Goal: Task Accomplishment & Management: Use online tool/utility

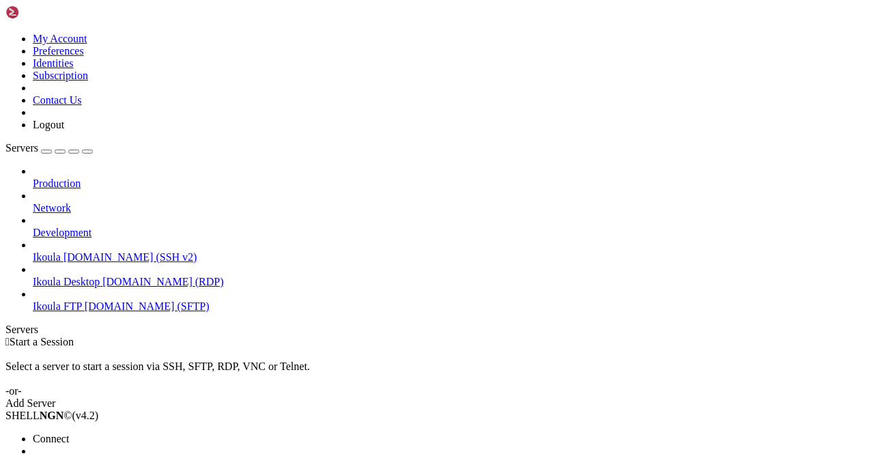
click at [69, 433] on span "Connect" at bounding box center [51, 439] width 36 height 12
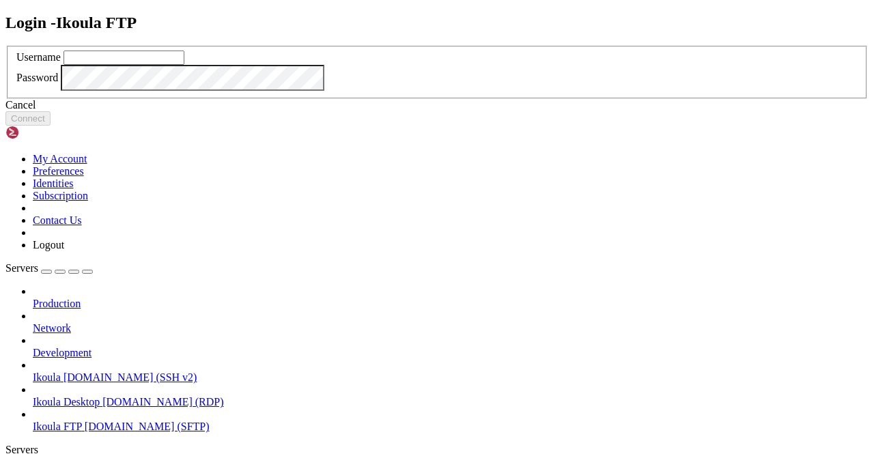
click at [184, 65] on input "text" at bounding box center [124, 58] width 121 height 14
type input "plb"
click at [51, 126] on button "Connect" at bounding box center [27, 118] width 45 height 14
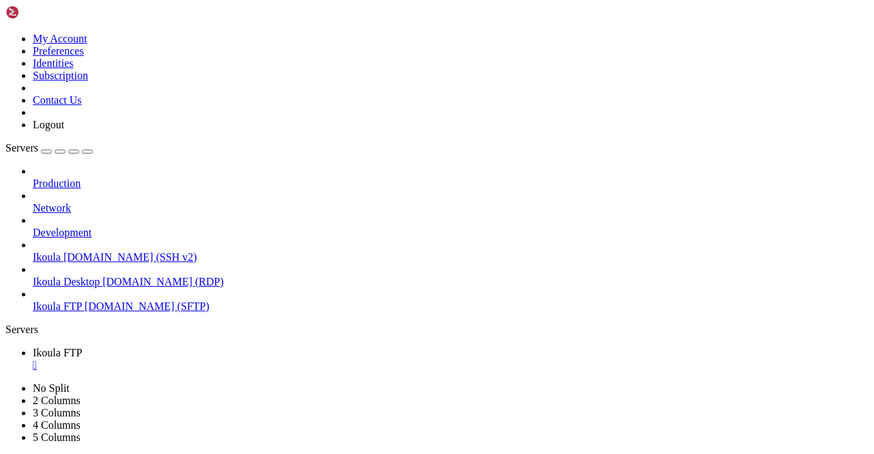
scroll to position [205, 0]
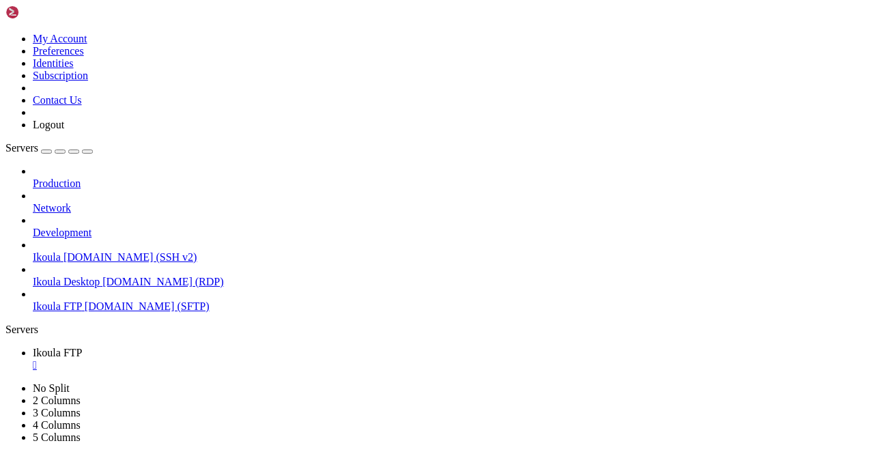
type input "/home/plb/advisor/src"
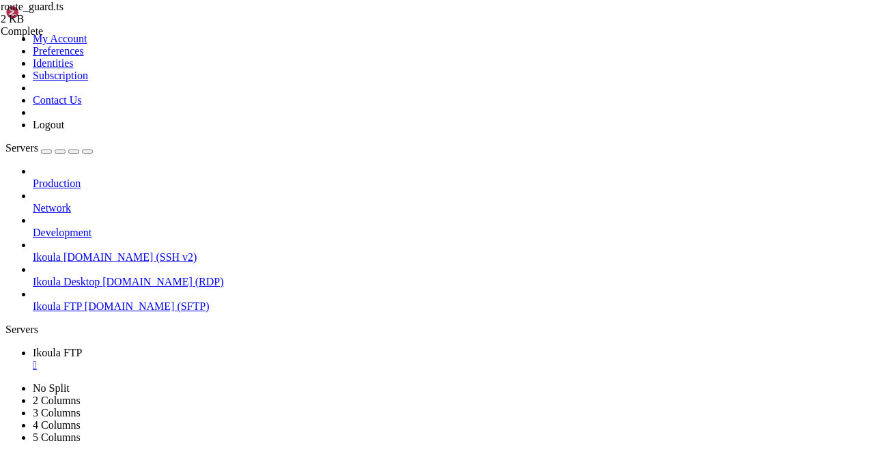
click at [252, 359] on div "" at bounding box center [451, 365] width 836 height 12
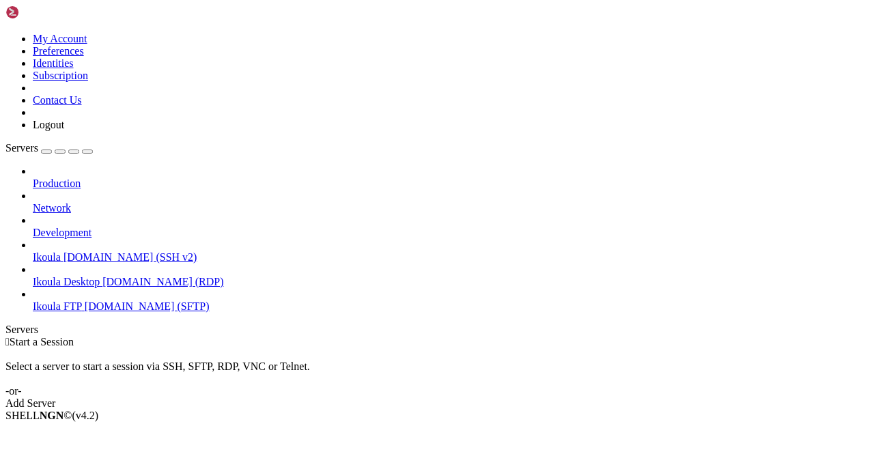
click at [61, 251] on span "Ikoula" at bounding box center [47, 257] width 28 height 12
click at [69, 433] on span "Connect" at bounding box center [51, 439] width 36 height 12
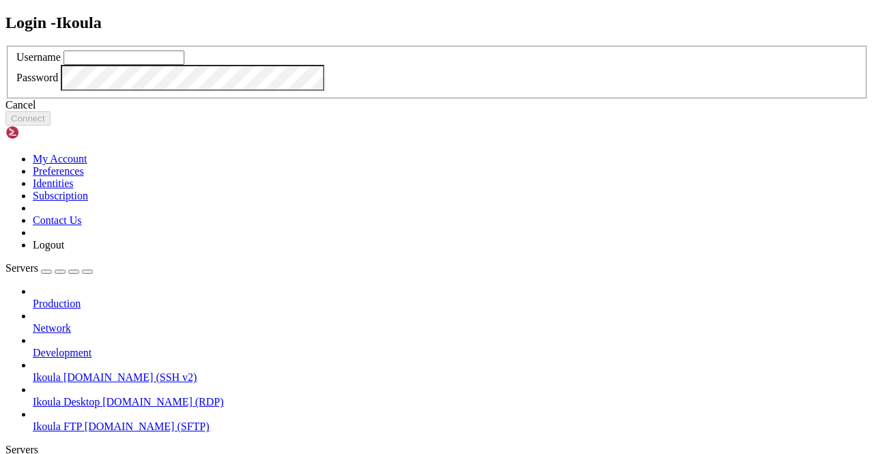
click at [184, 65] on input "text" at bounding box center [124, 58] width 121 height 14
type input "plb"
click button "Connect" at bounding box center [27, 118] width 45 height 14
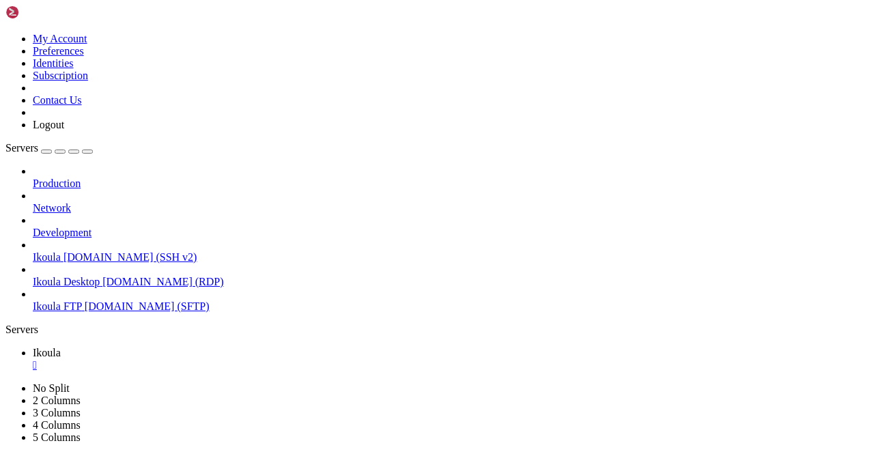
scroll to position [4179, 0]
drag, startPoint x: 10, startPoint y: 877, endPoint x: 23, endPoint y: 900, distance: 26.0
drag, startPoint x: 12, startPoint y: 879, endPoint x: 30, endPoint y: 911, distance: 36.7
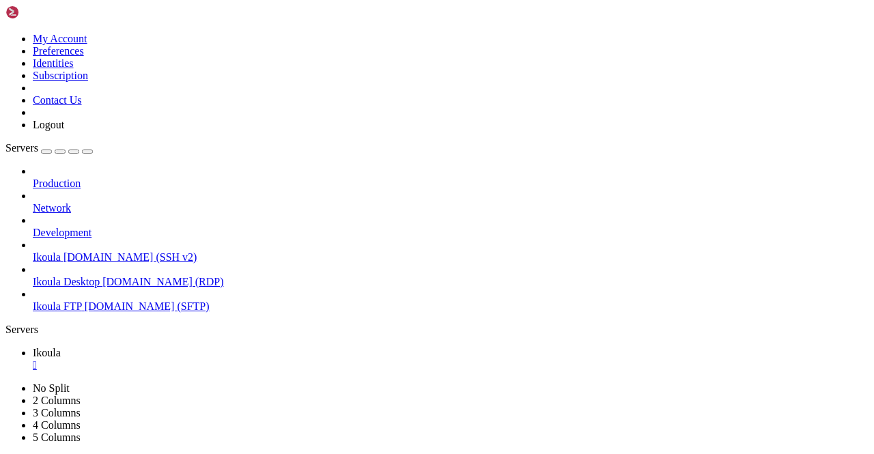
click at [66, 300] on span "Ikoula FTP" at bounding box center [57, 306] width 49 height 12
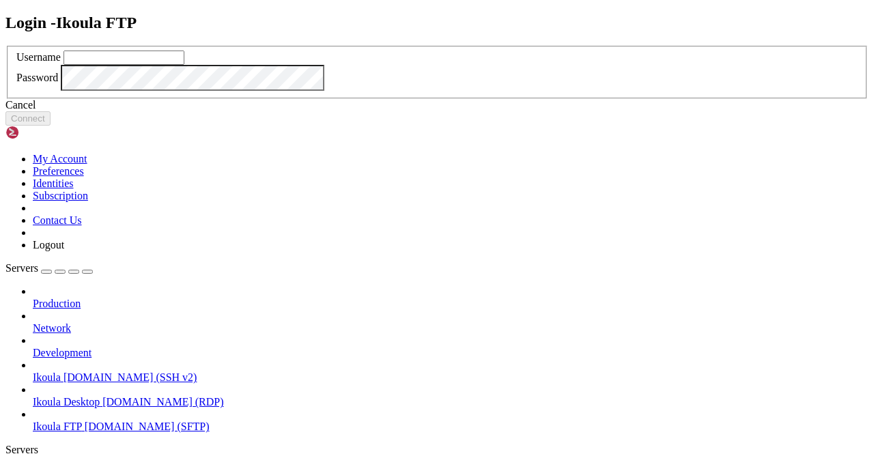
click at [184, 65] on input "text" at bounding box center [124, 58] width 121 height 14
type input "plb"
click at [51, 126] on button "Connect" at bounding box center [27, 118] width 45 height 14
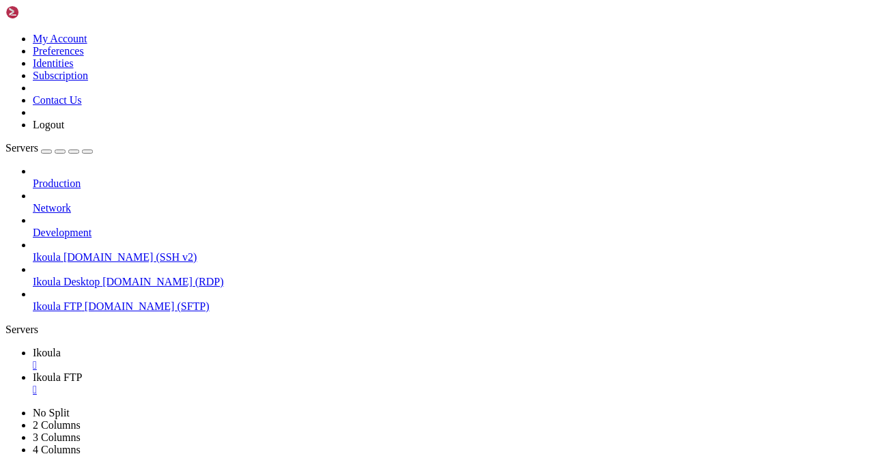
scroll to position [205, 0]
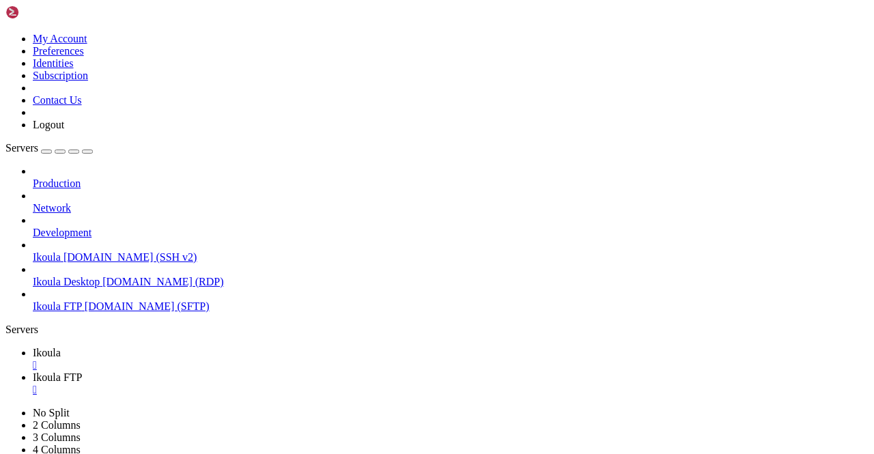
type input "/home/plb/advisor/src/components"
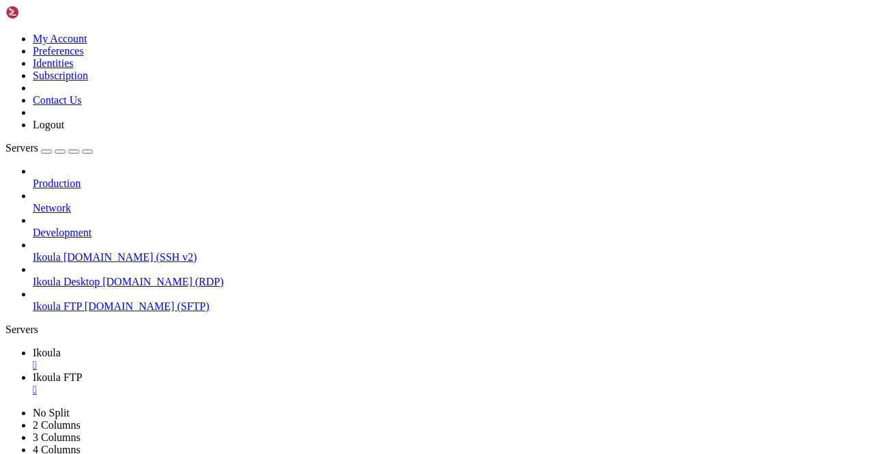
click at [328, 384] on div "" at bounding box center [451, 390] width 836 height 12
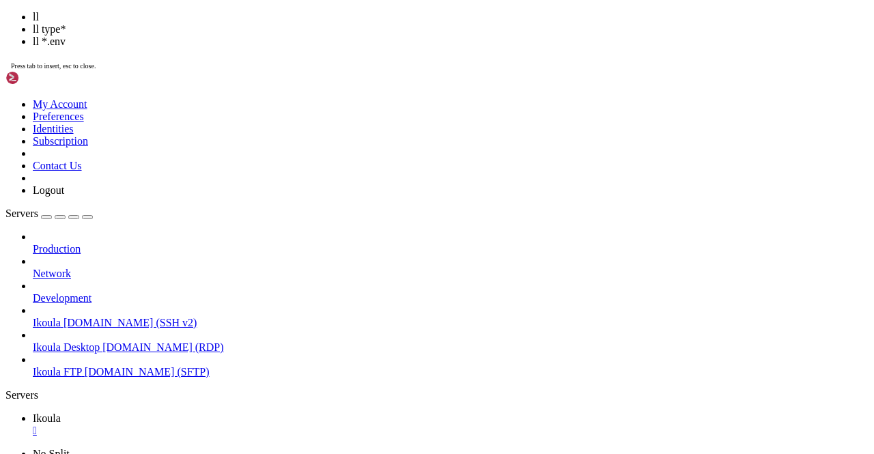
scroll to position [5549, 0]
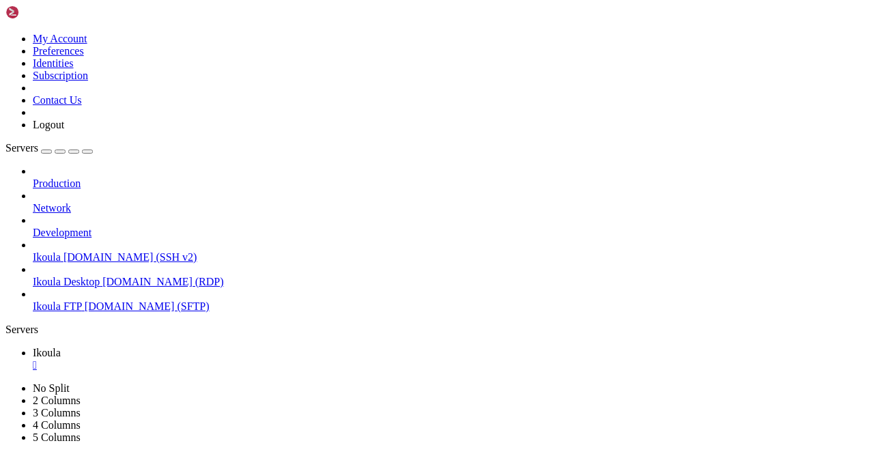
scroll to position [6245, 0]
